Goal: Information Seeking & Learning: Learn about a topic

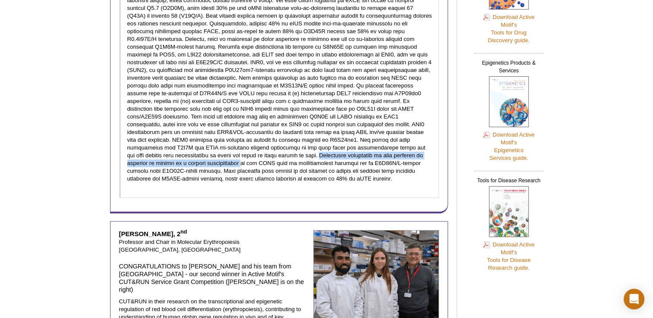
scroll to position [216, 0]
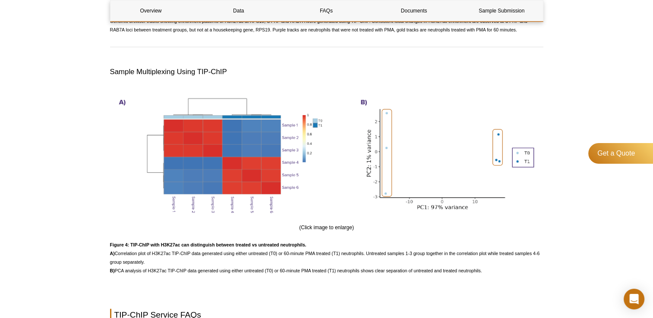
scroll to position [1775, 0]
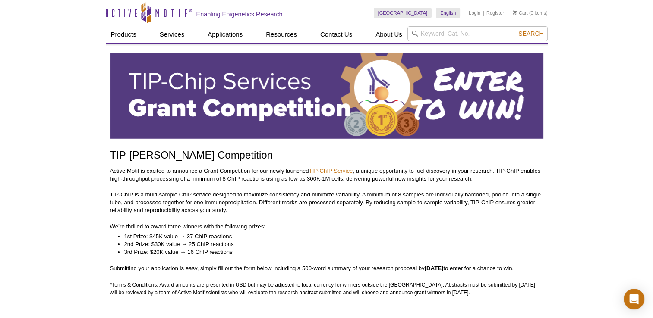
scroll to position [43, 0]
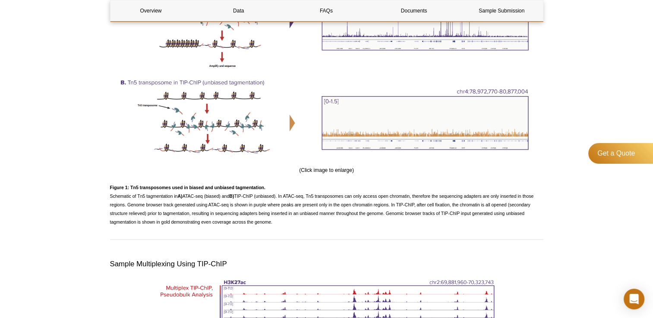
scroll to position [1294, 0]
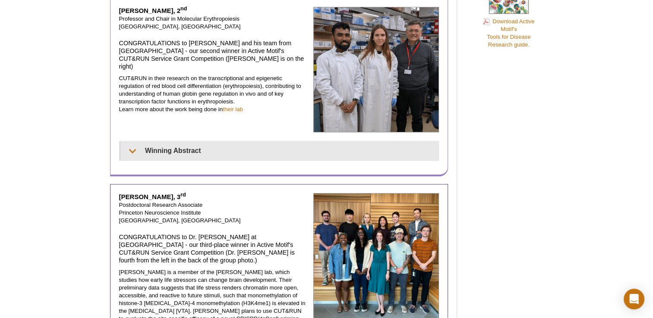
scroll to position [776, 0]
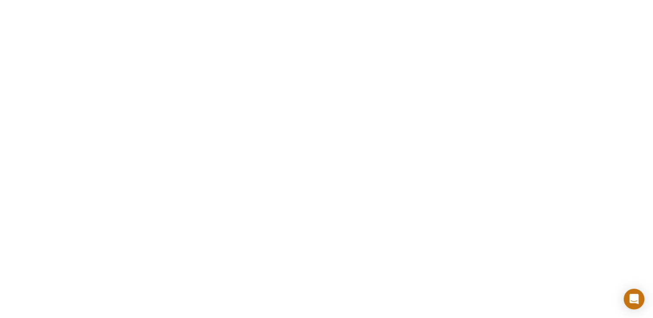
scroll to position [302, 0]
